Goal: Task Accomplishment & Management: Complete application form

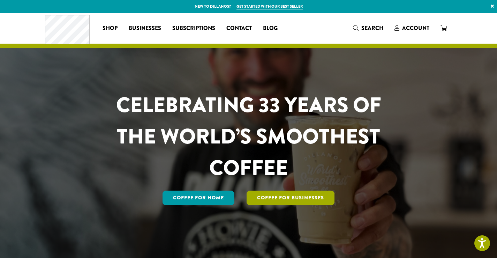
click at [271, 201] on link "Coffee For Businesses" at bounding box center [291, 197] width 88 height 15
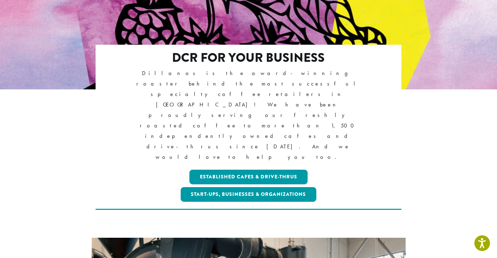
scroll to position [112, 0]
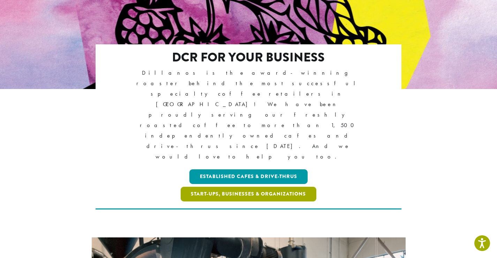
click at [307, 187] on link "Start-ups, Businesses & Organizations" at bounding box center [249, 194] width 136 height 15
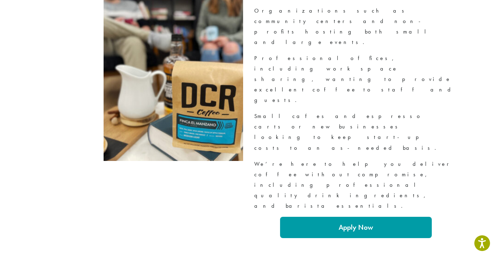
scroll to position [854, 0]
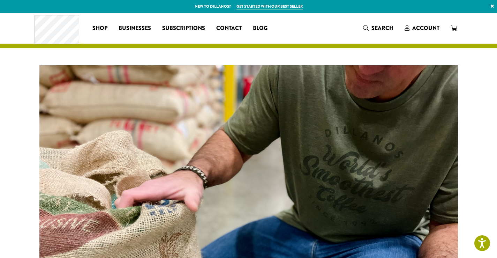
click at [190, 29] on span "Subscriptions" at bounding box center [183, 28] width 43 height 9
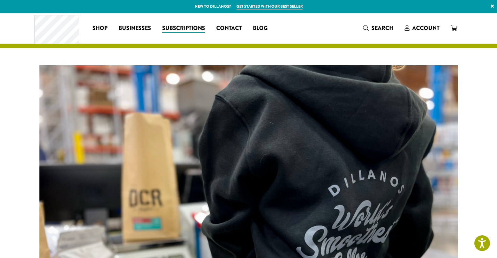
click at [232, 29] on span "Contact" at bounding box center [228, 28] width 25 height 9
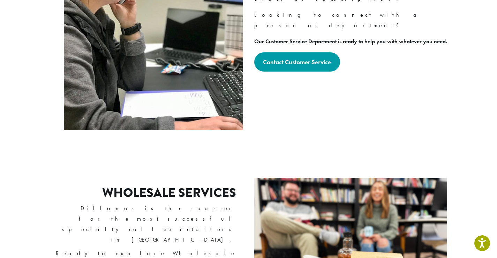
scroll to position [96, 0]
